Goal: Navigation & Orientation: Find specific page/section

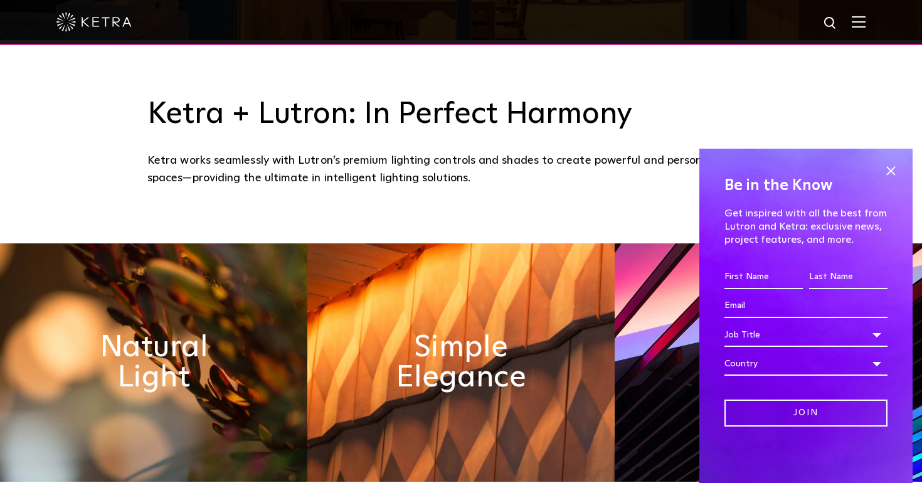
scroll to position [520, 0]
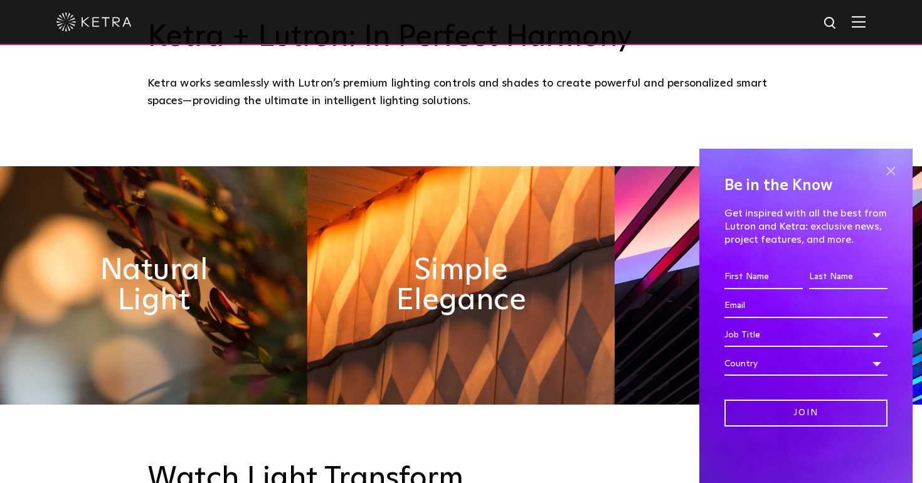
click at [884, 173] on span at bounding box center [890, 170] width 19 height 19
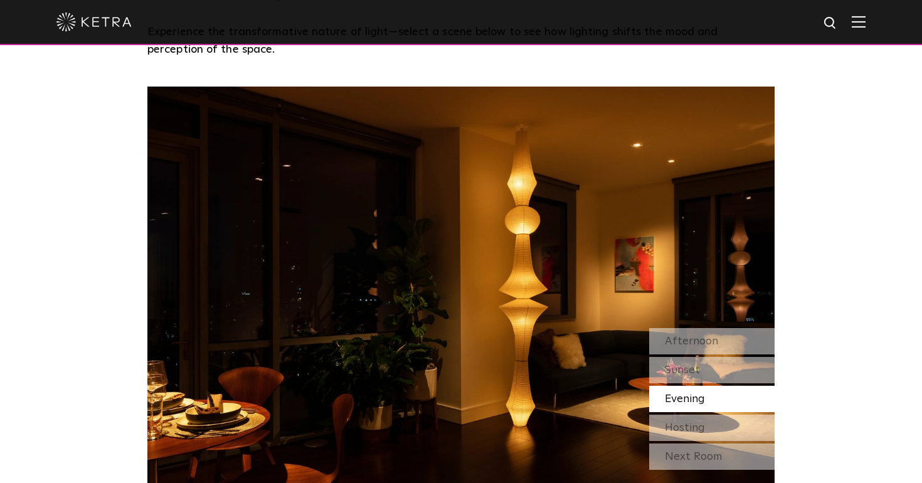
scroll to position [1018, 0]
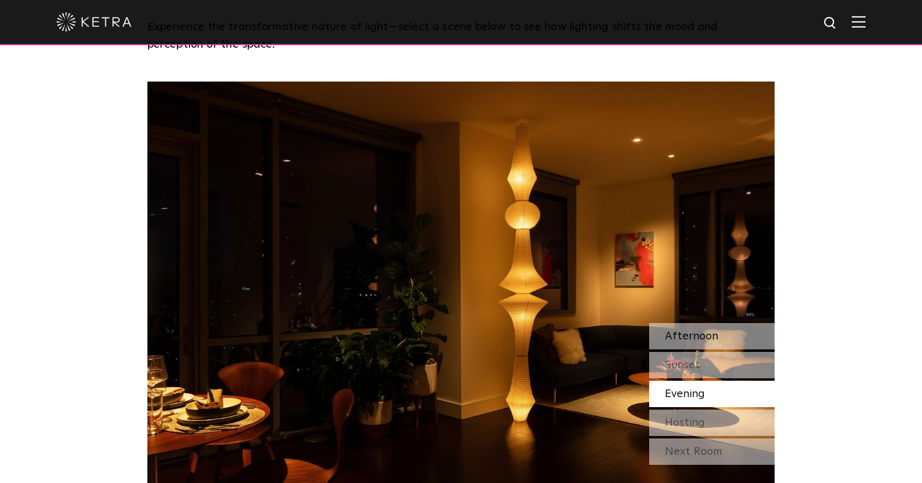
click at [684, 335] on span "Afternoon" at bounding box center [691, 336] width 53 height 11
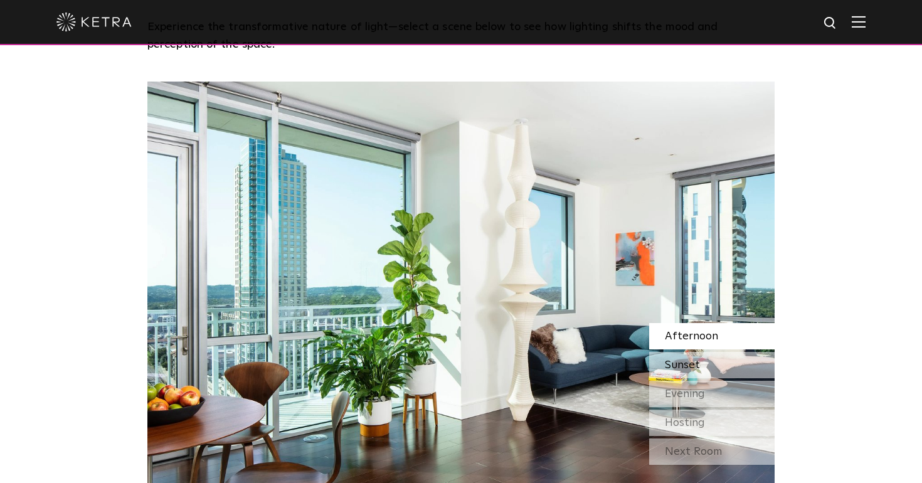
click at [683, 360] on span "Sunset" at bounding box center [682, 364] width 35 height 11
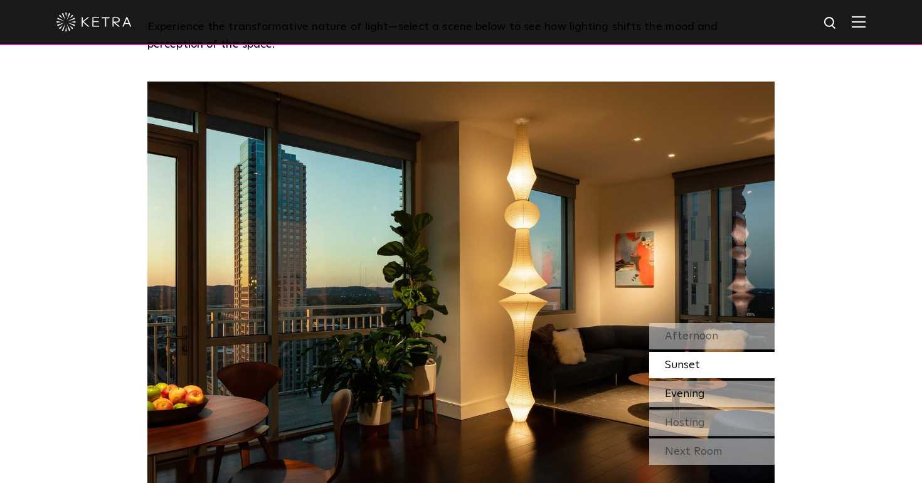
click at [684, 388] on span "Evening" at bounding box center [685, 393] width 40 height 11
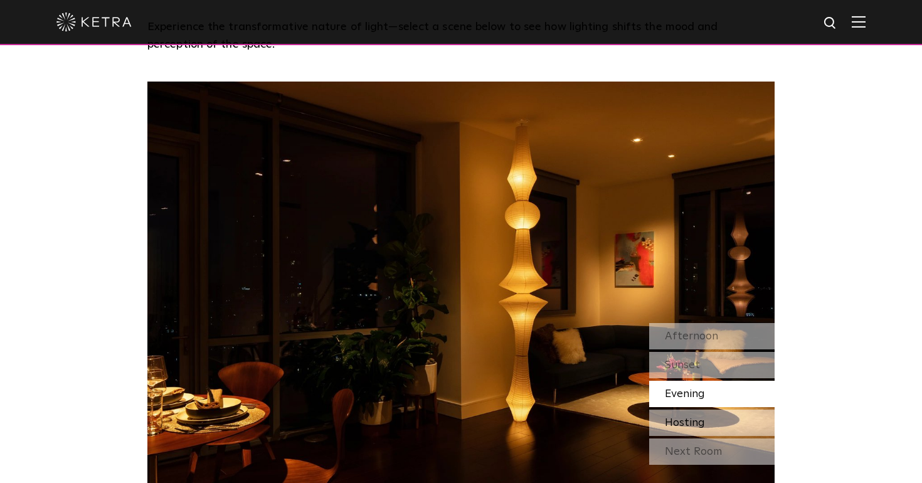
click at [685, 417] on span "Hosting" at bounding box center [685, 422] width 40 height 11
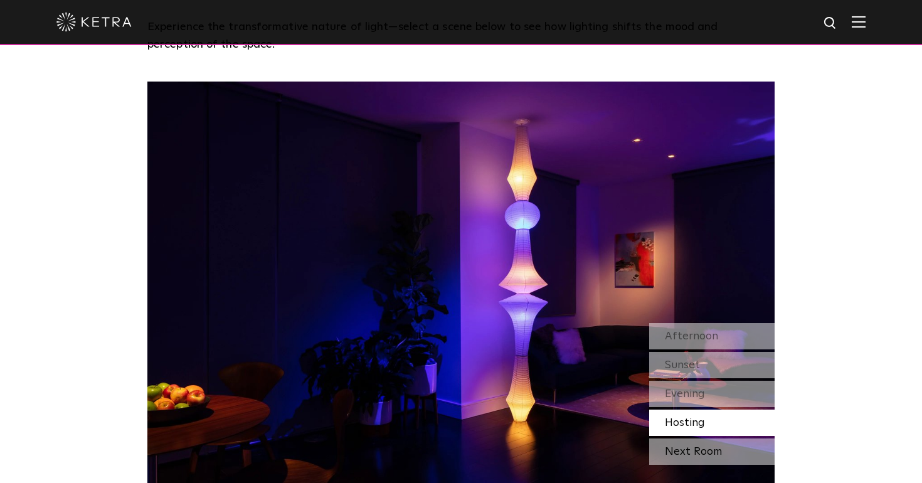
click at [683, 445] on div "Next Room" at bounding box center [711, 451] width 125 height 26
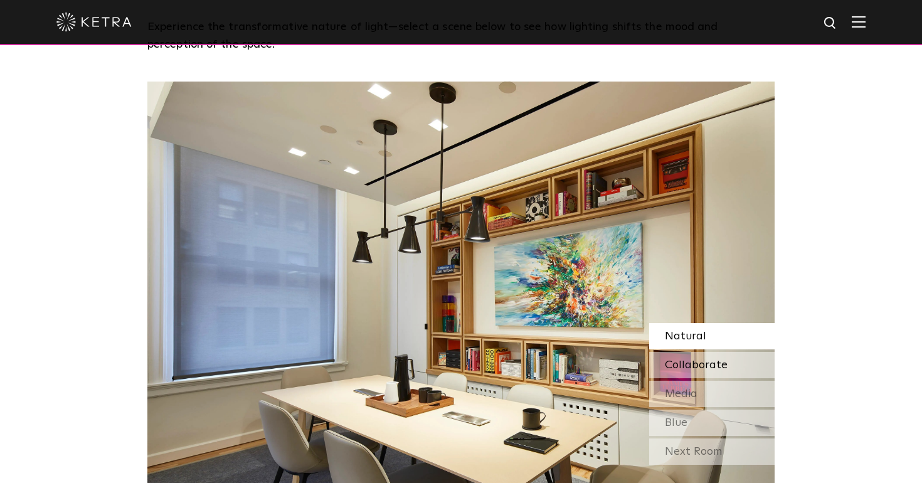
click at [733, 362] on div "Collaborate" at bounding box center [711, 365] width 125 height 26
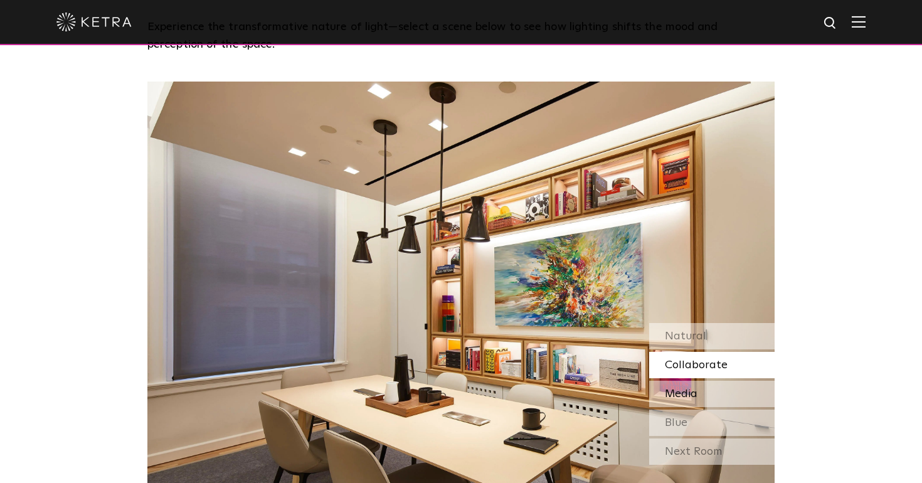
click at [725, 381] on div "Media" at bounding box center [711, 394] width 125 height 26
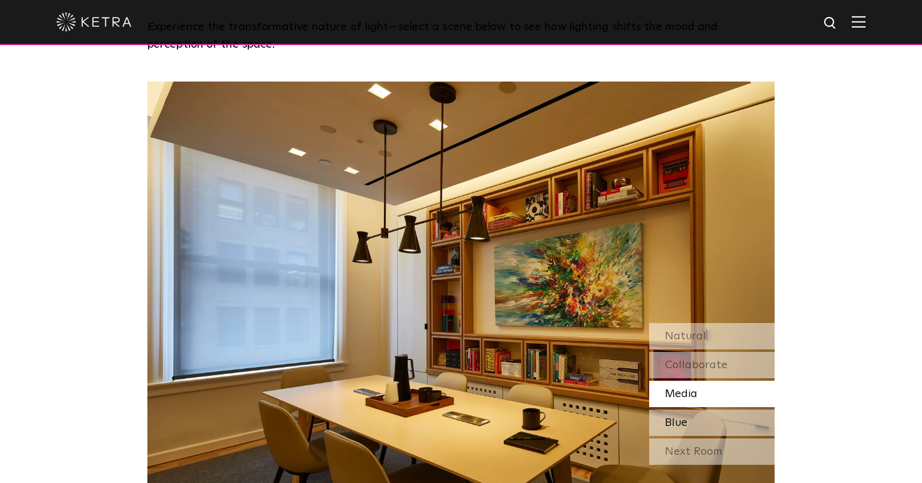
click at [710, 415] on div "Blue" at bounding box center [711, 423] width 125 height 26
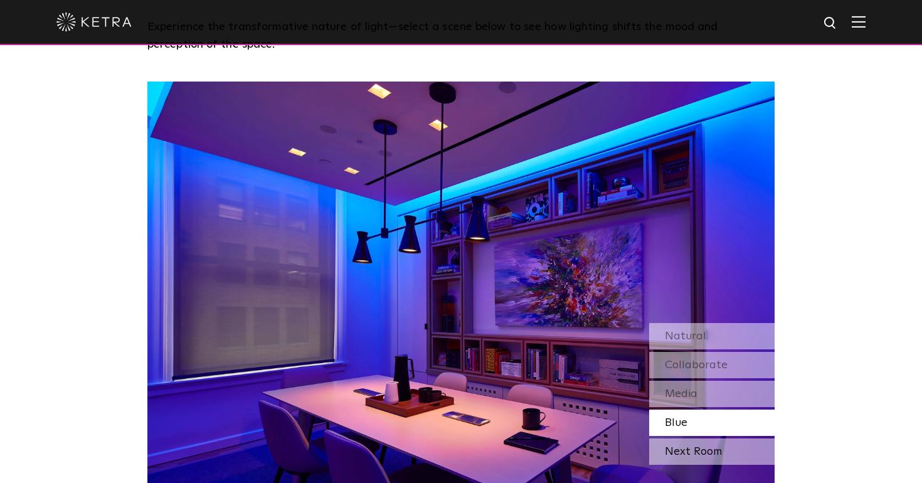
click at [709, 451] on div "Next Room" at bounding box center [711, 451] width 125 height 26
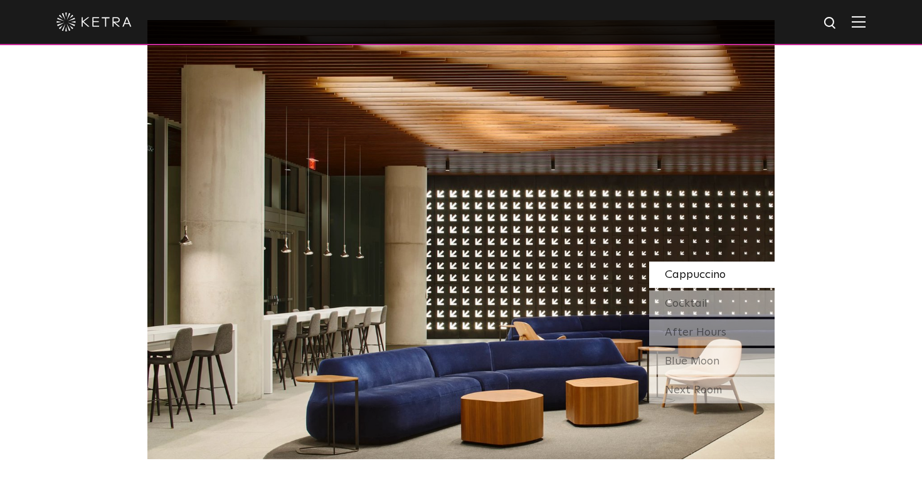
scroll to position [1079, 0]
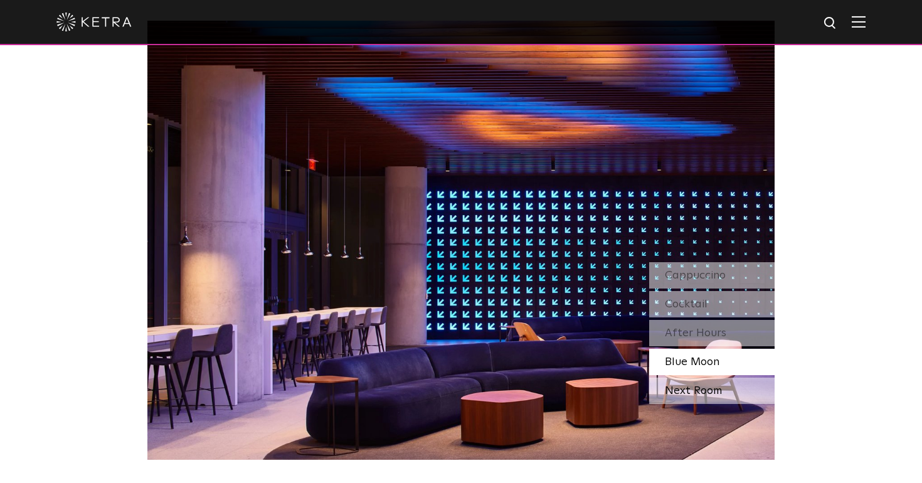
click at [731, 389] on div "Next Room" at bounding box center [711, 391] width 125 height 26
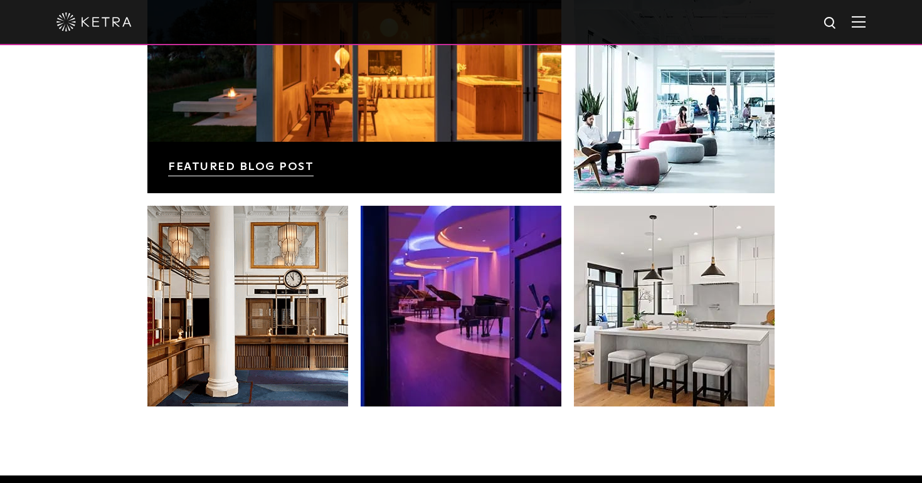
scroll to position [2220, 0]
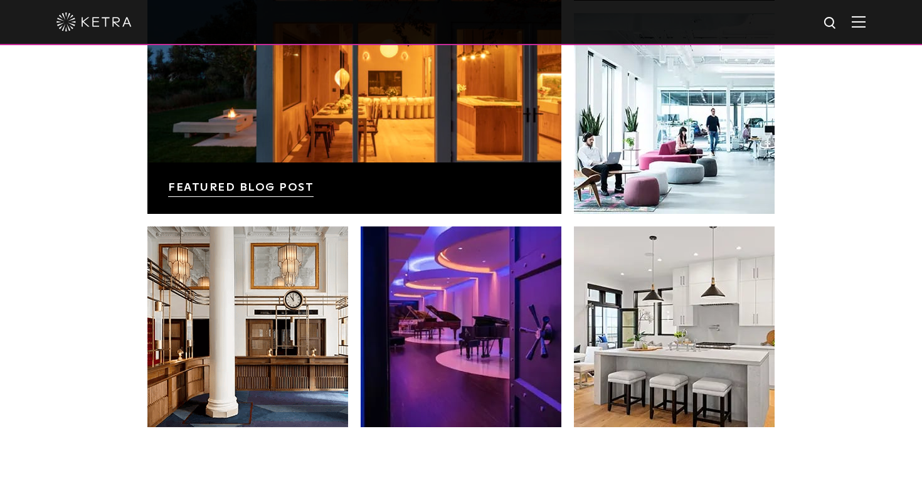
click at [856, 26] on img at bounding box center [859, 22] width 14 height 12
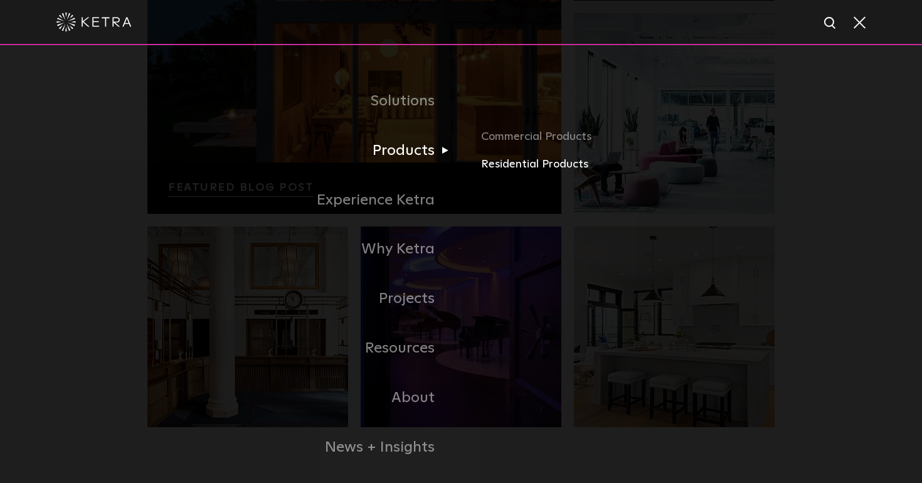
click at [499, 160] on link "Residential Products" at bounding box center [628, 165] width 294 height 18
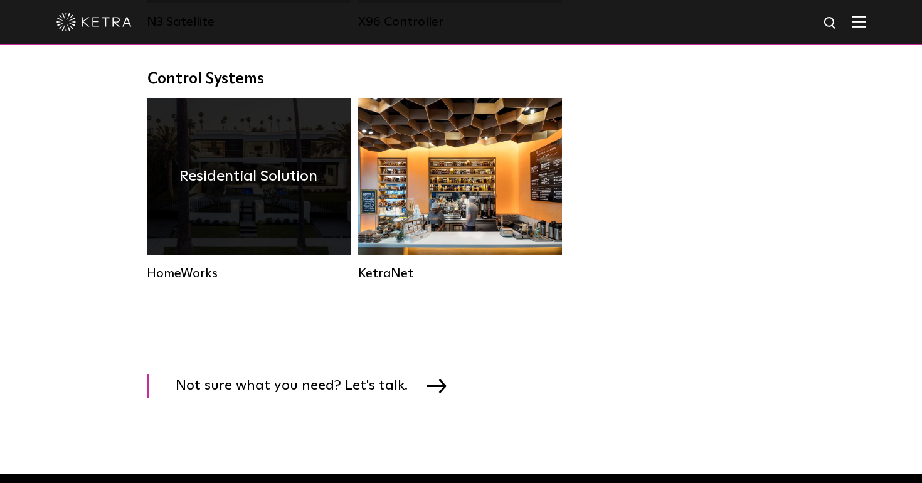
scroll to position [1649, 0]
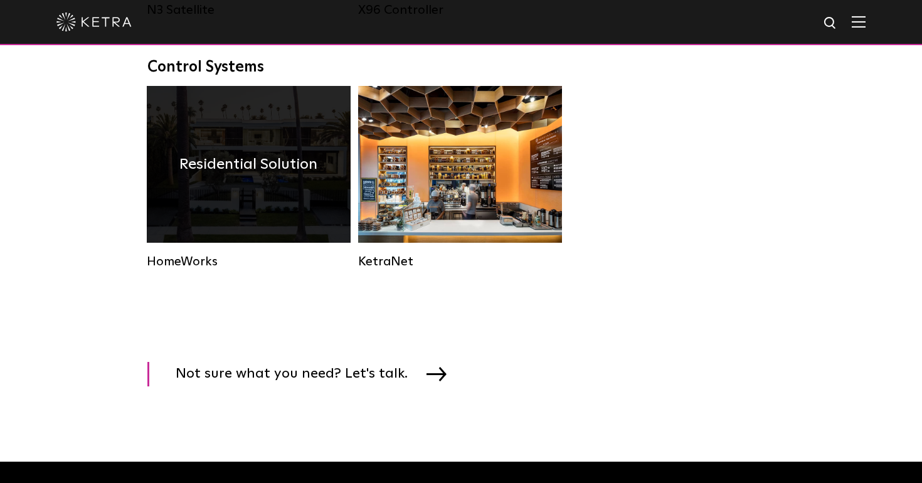
click at [188, 149] on div "Residential Solution" at bounding box center [249, 164] width 204 height 157
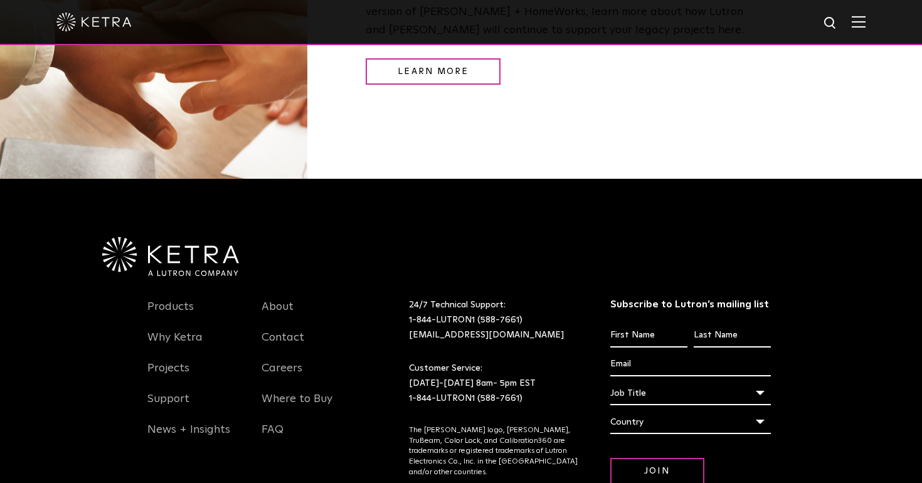
scroll to position [1638, 0]
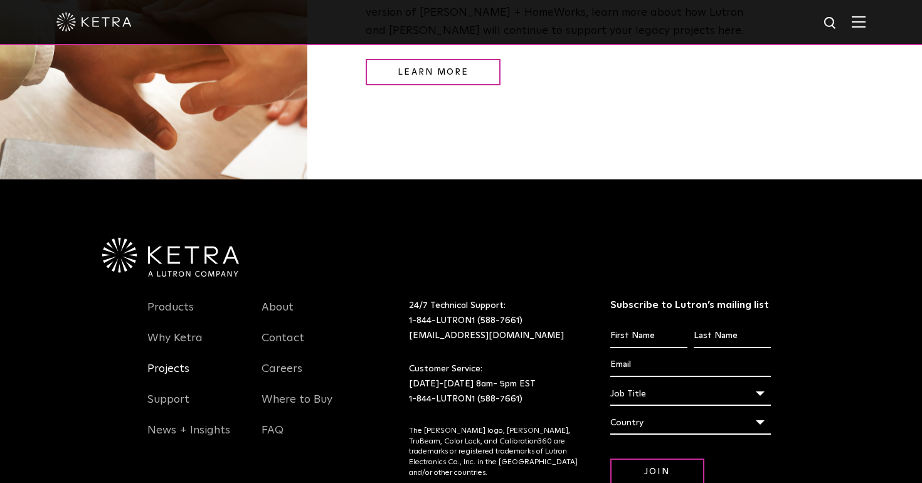
click at [171, 362] on link "Projects" at bounding box center [168, 376] width 42 height 29
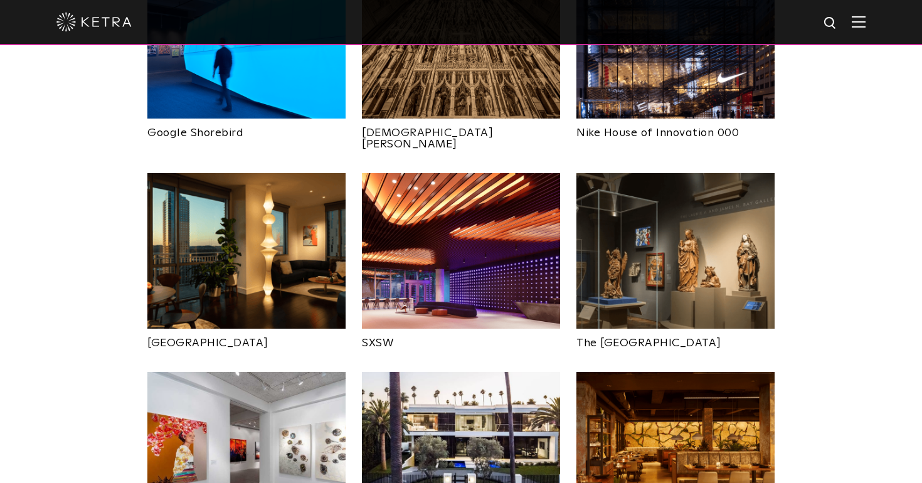
scroll to position [1249, 0]
